Goal: Find specific page/section: Find specific page/section

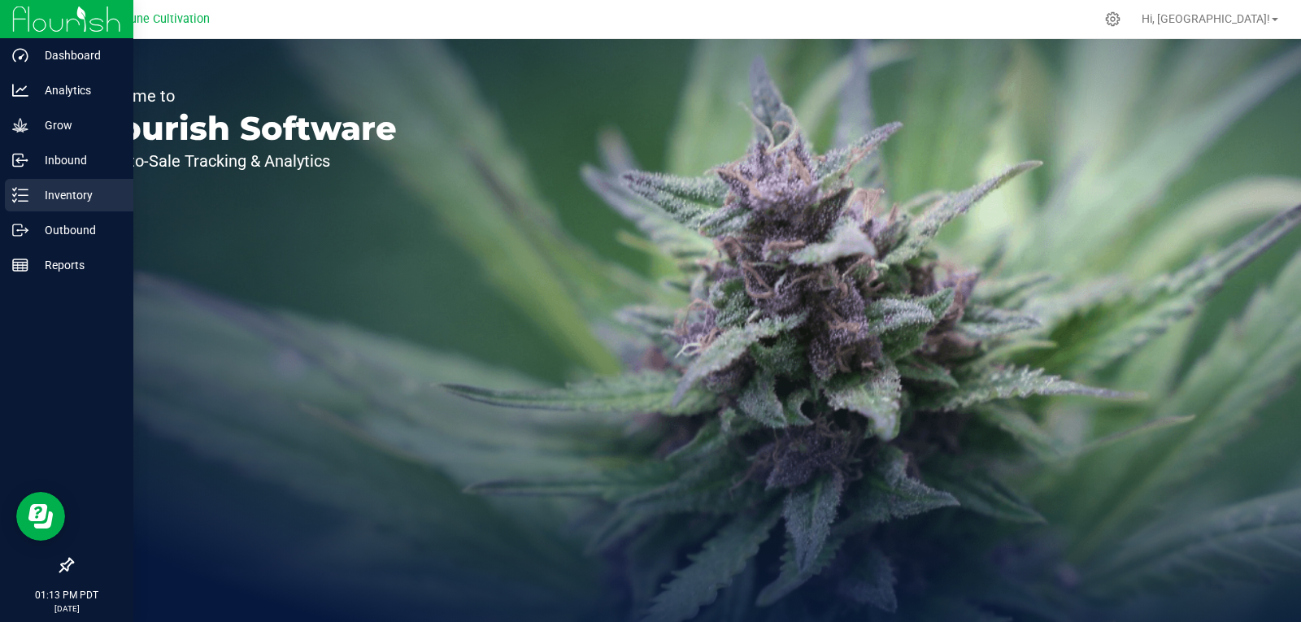
click at [48, 195] on p "Inventory" at bounding box center [77, 195] width 98 height 20
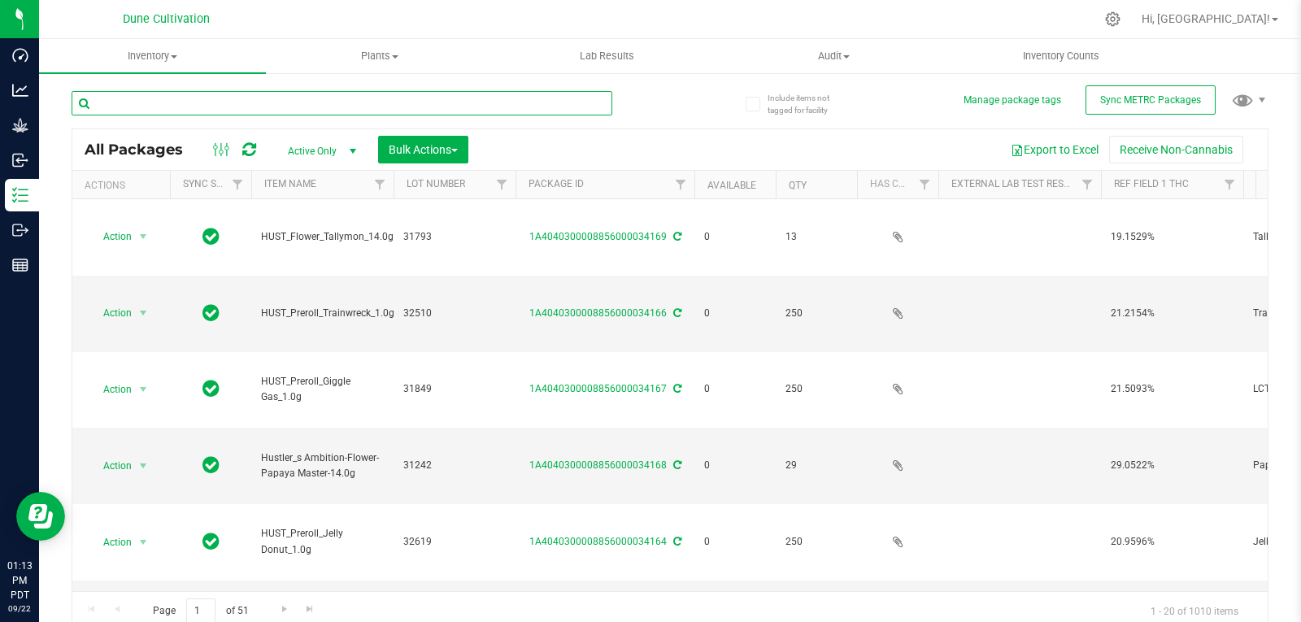
click at [171, 107] on input "text" at bounding box center [342, 103] width 541 height 24
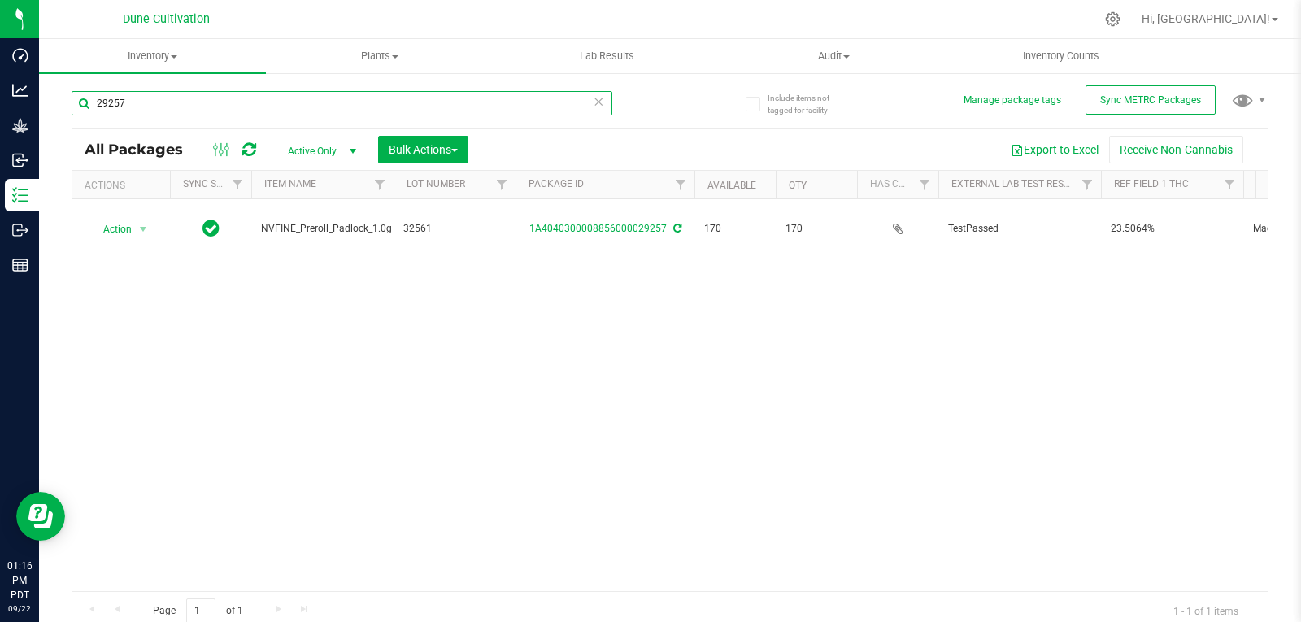
click at [280, 108] on input "29257" at bounding box center [342, 103] width 541 height 24
type input "29265"
